Goal: Task Accomplishment & Management: Complete application form

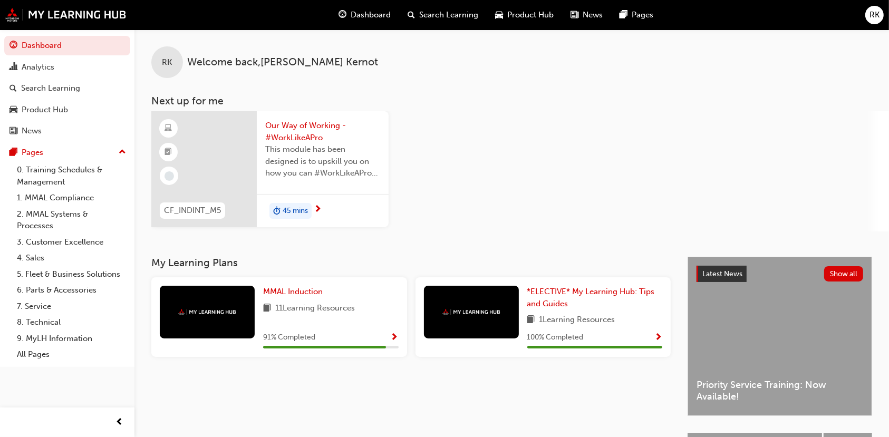
click at [708, 13] on span "RK" at bounding box center [875, 15] width 10 height 12
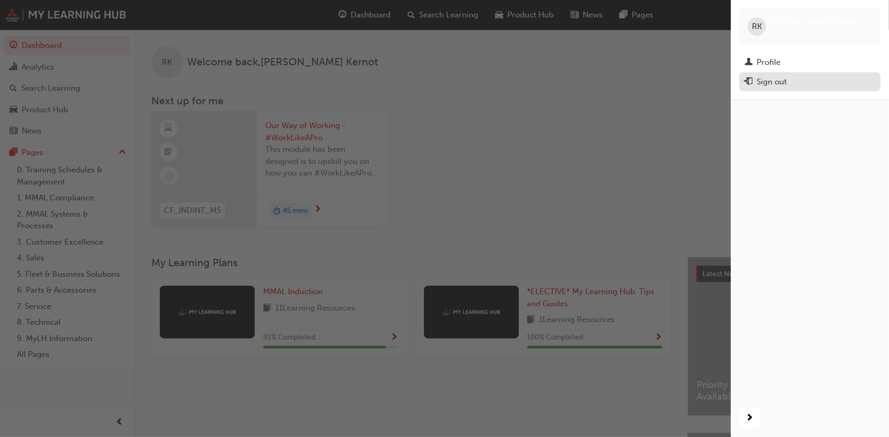
click at [708, 81] on div "Sign out" at bounding box center [772, 82] width 30 height 12
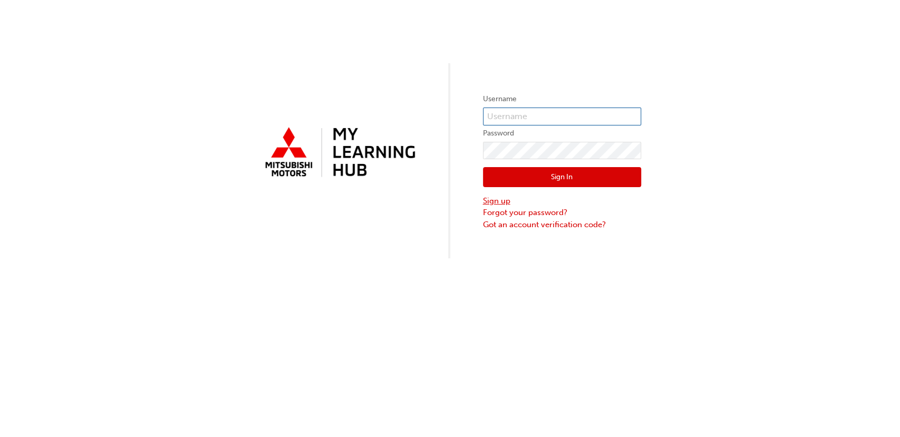
type input "rkernot@mmal.com.au"
click at [499, 200] on link "Sign up" at bounding box center [562, 201] width 158 height 12
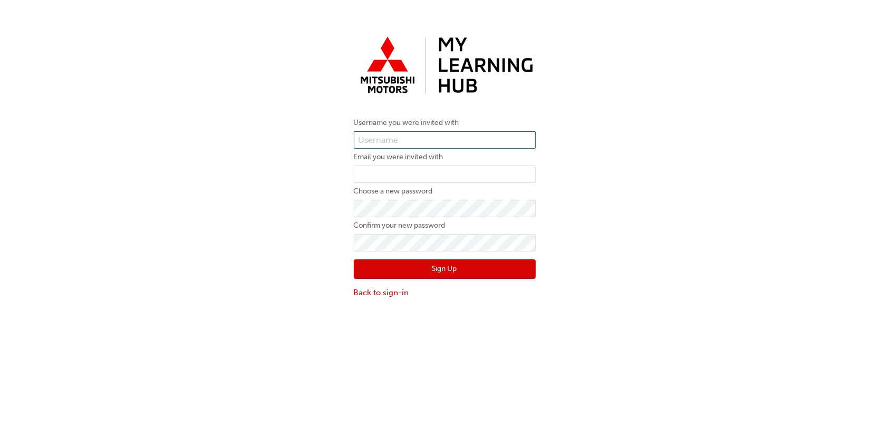
click at [402, 137] on input "text" at bounding box center [445, 140] width 182 height 18
type input "0005979242"
click at [393, 169] on input "email" at bounding box center [445, 175] width 182 height 18
click at [382, 177] on input "msing@" at bounding box center [445, 175] width 182 height 18
click at [408, 171] on input "msingh@" at bounding box center [445, 175] width 182 height 18
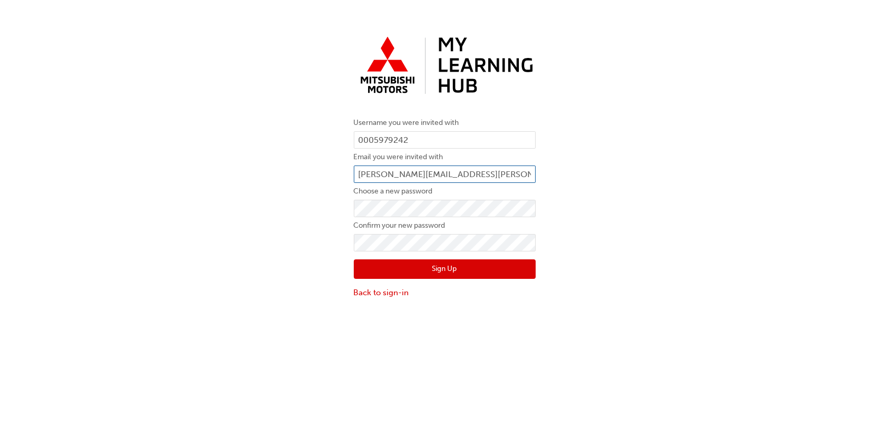
type input "msingh@agostino.com.au"
click at [441, 264] on button "Sign Up" at bounding box center [445, 269] width 182 height 20
click button "Sign Up" at bounding box center [445, 269] width 182 height 20
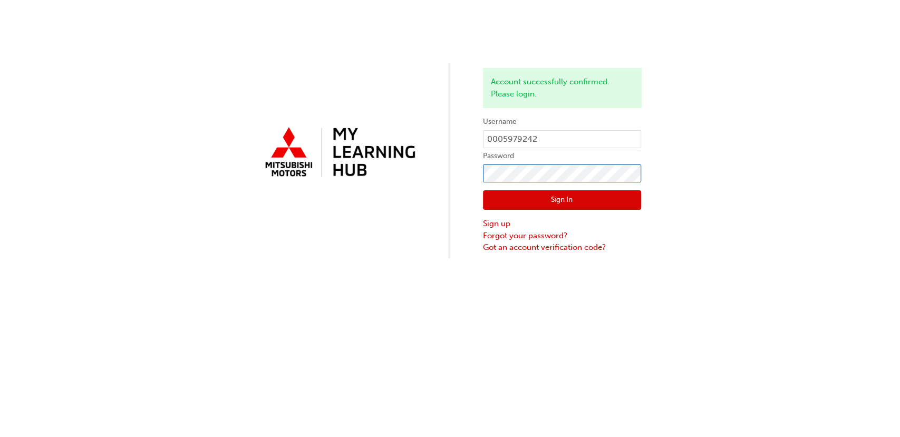
click button "Sign In" at bounding box center [562, 200] width 158 height 20
